Goal: Task Accomplishment & Management: Complete application form

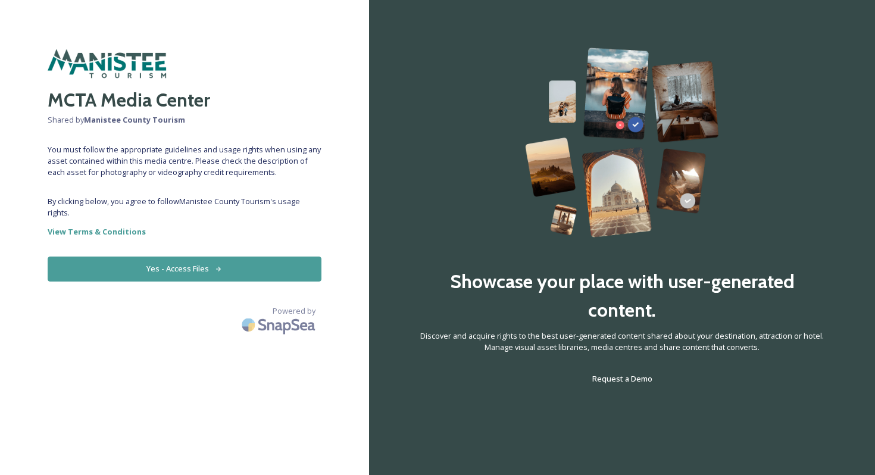
click at [191, 269] on button "Yes - Access Files" at bounding box center [185, 269] width 274 height 24
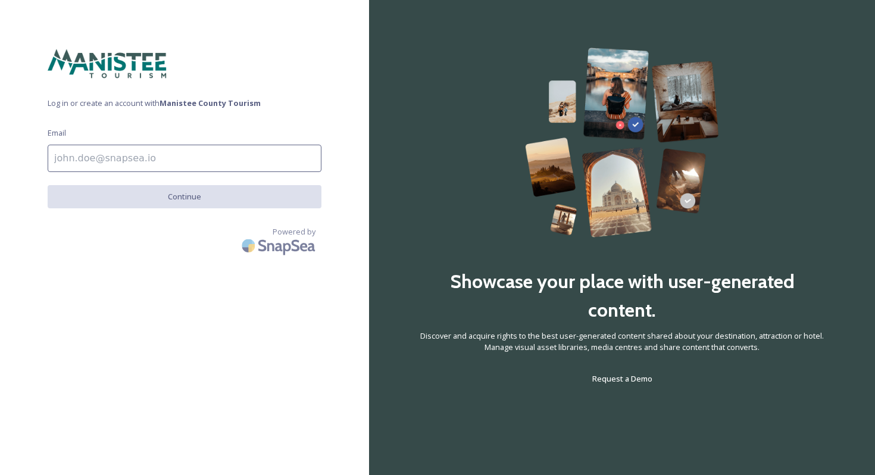
click at [168, 159] on input at bounding box center [185, 158] width 274 height 27
type input "[PERSON_NAME][EMAIL_ADDRESS][DOMAIN_NAME]"
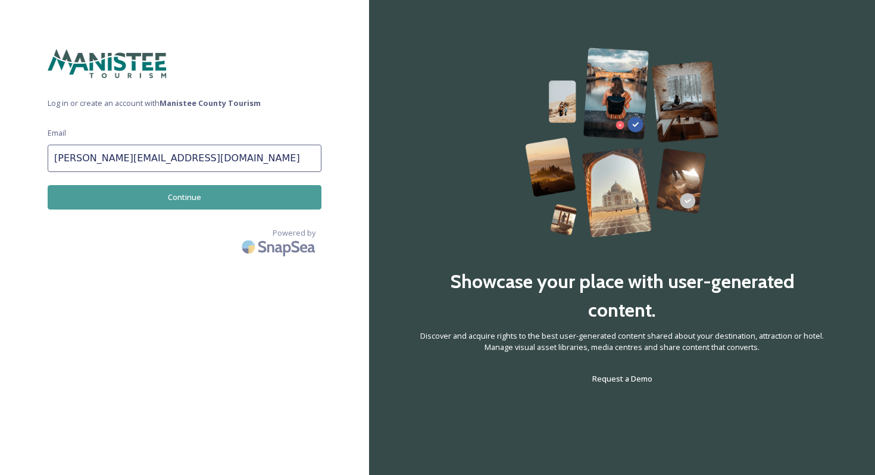
click at [181, 196] on button "Continue" at bounding box center [185, 197] width 274 height 24
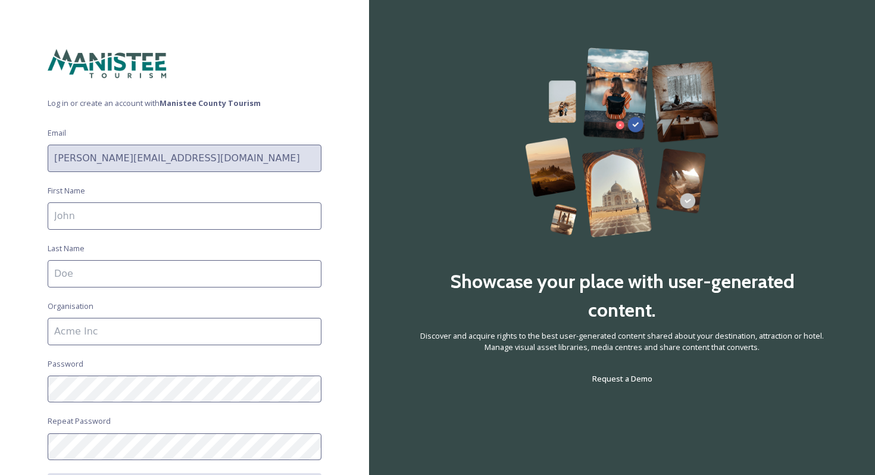
click at [169, 223] on input at bounding box center [185, 215] width 274 height 27
type input "[PERSON_NAME]"
type input "Bridge [US_STATE]"
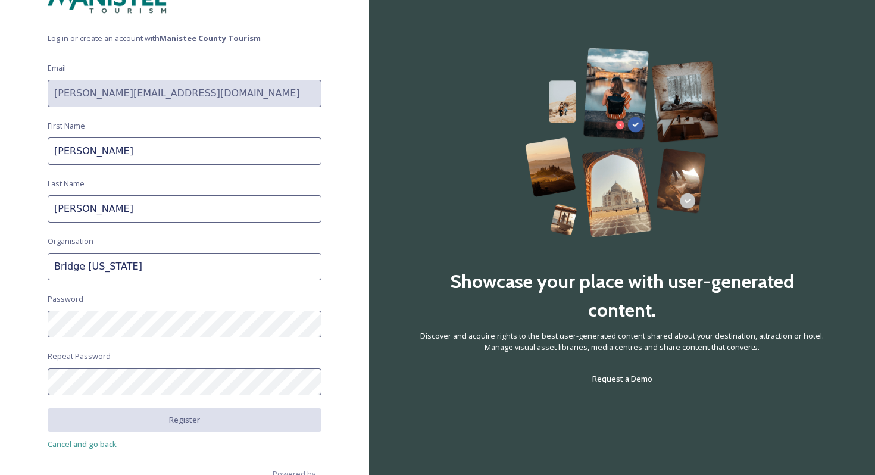
scroll to position [89, 0]
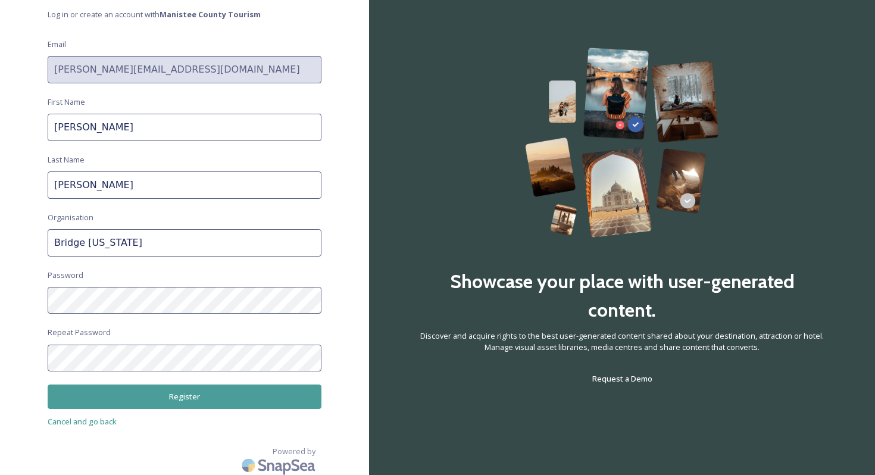
click at [168, 389] on button "Register" at bounding box center [185, 397] width 274 height 24
